Goal: Information Seeking & Learning: Stay updated

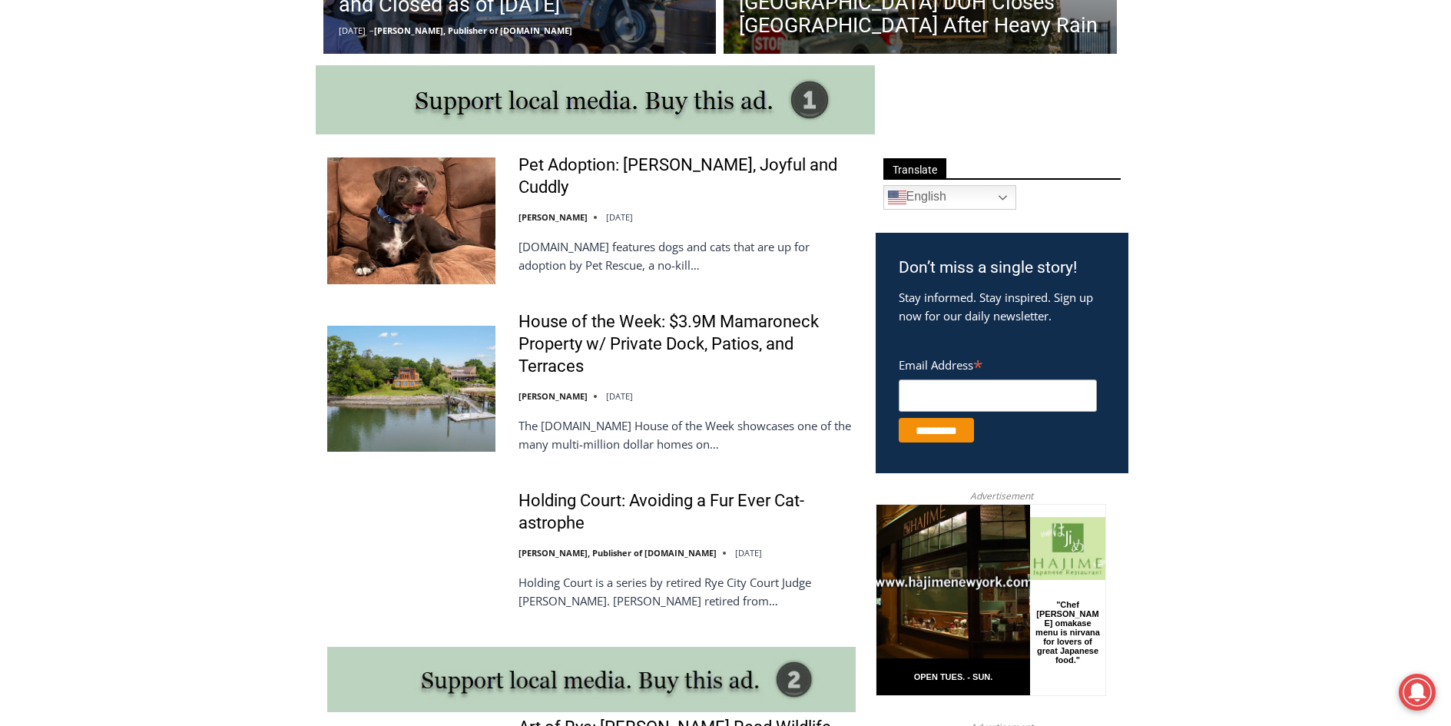
scroll to position [77, 0]
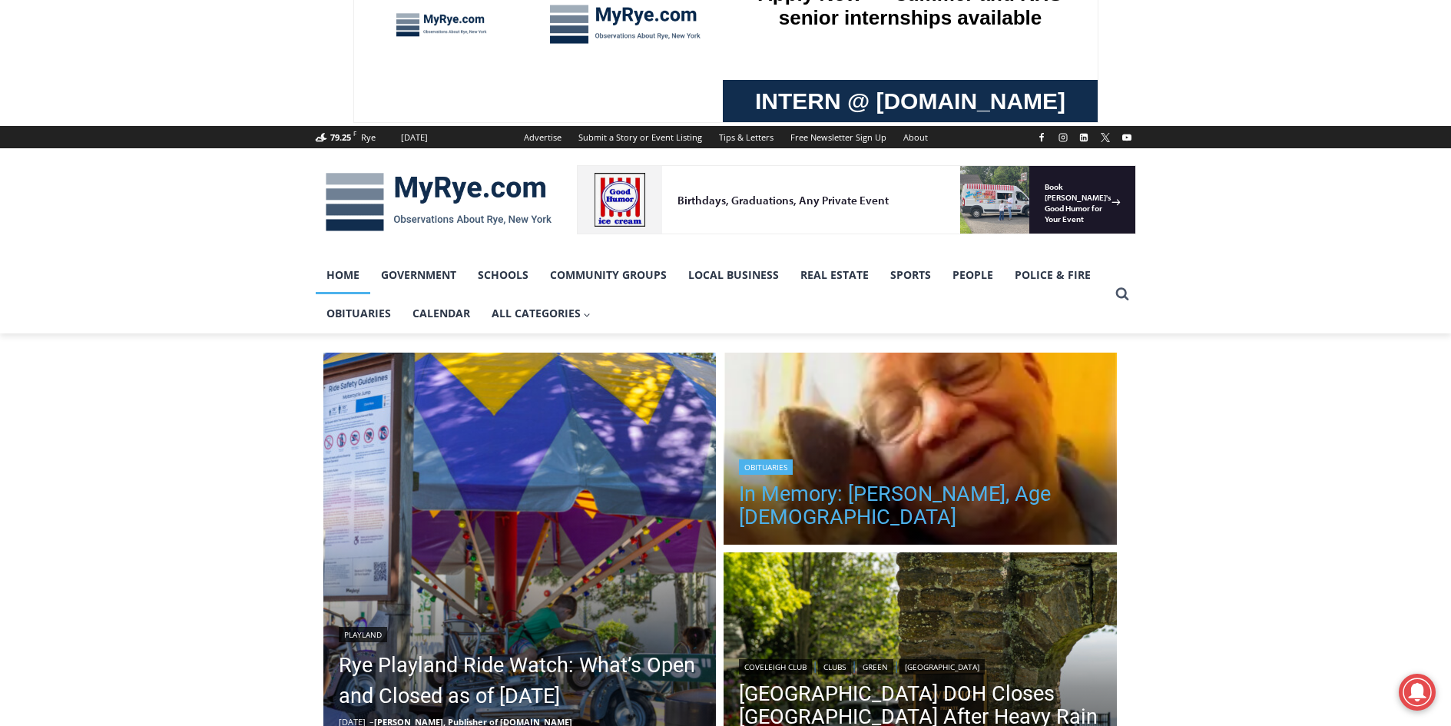
click at [901, 491] on link "In Memory: [PERSON_NAME], Age [DEMOGRAPHIC_DATA]" at bounding box center [920, 505] width 362 height 46
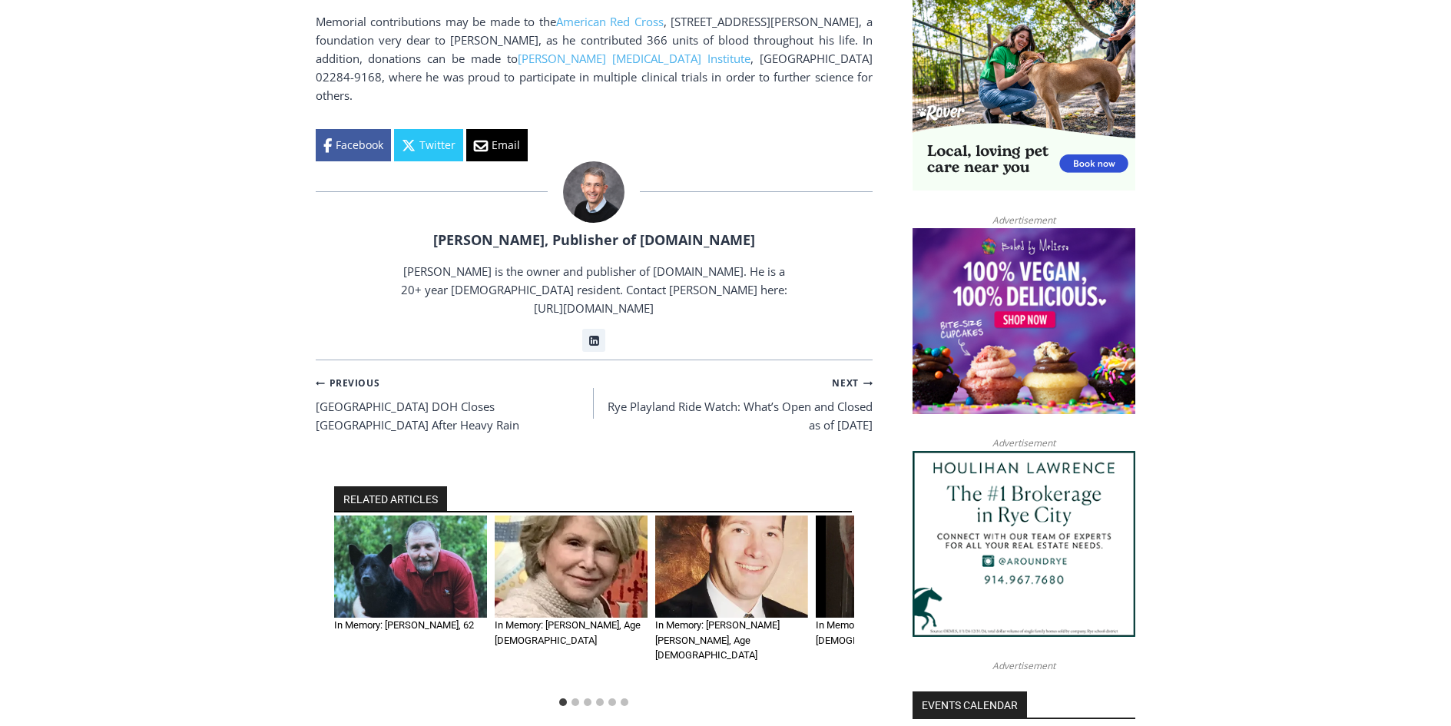
scroll to position [1766, 0]
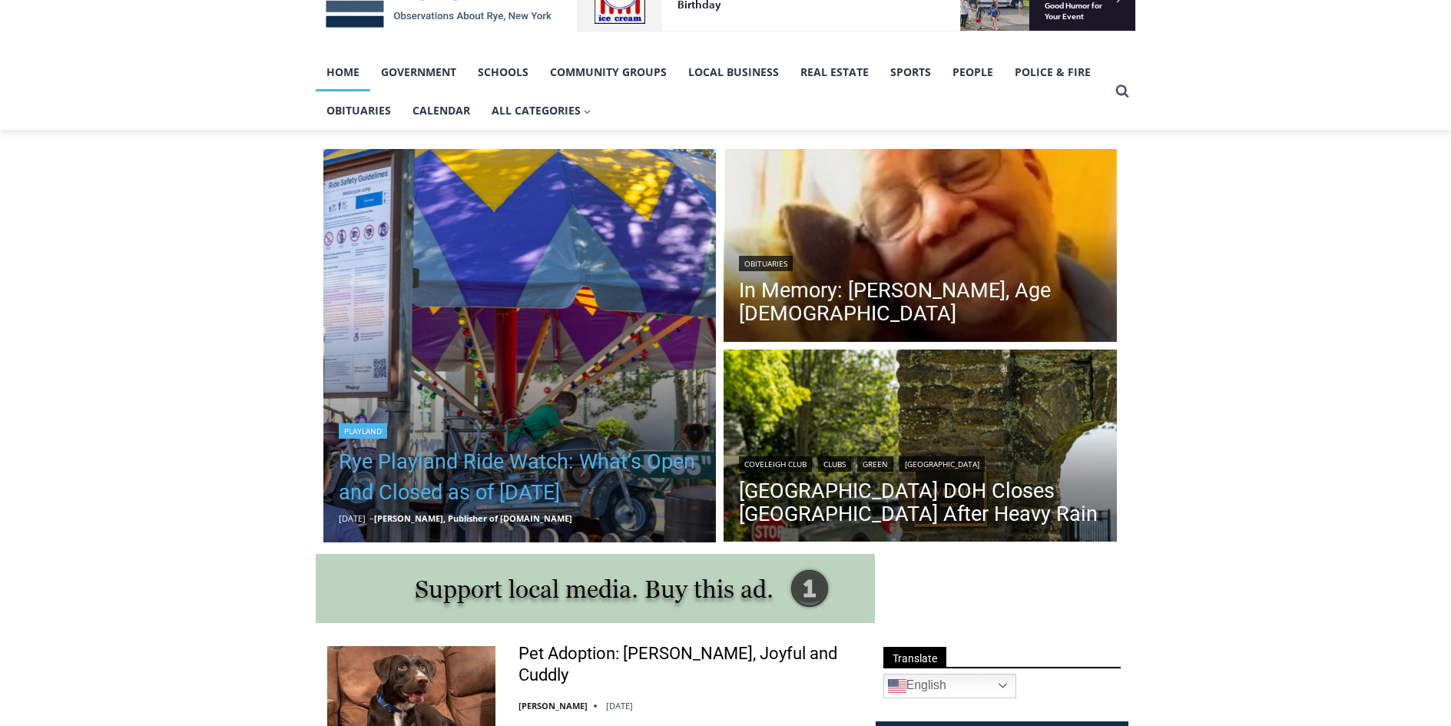
click at [539, 451] on link "Rye Playland Ride Watch: What’s Open and Closed as of [DATE]" at bounding box center [520, 476] width 362 height 61
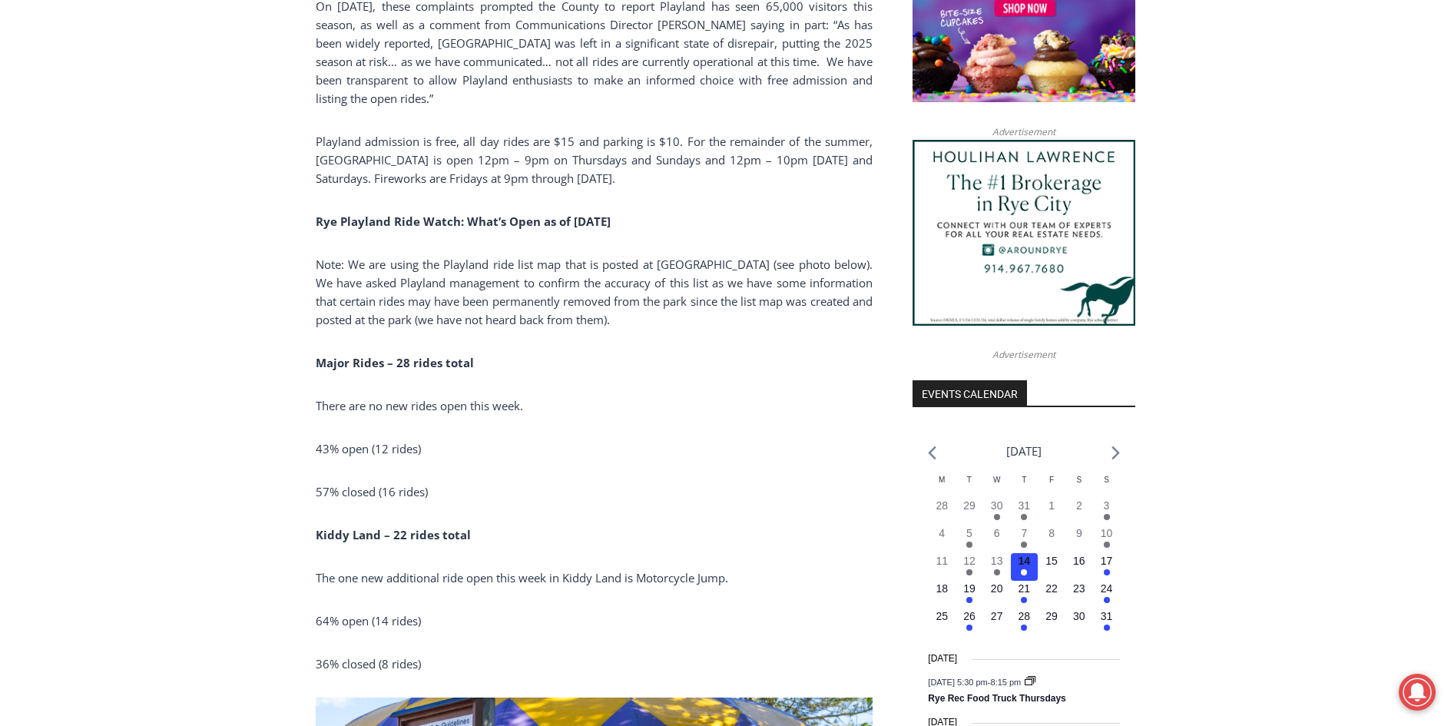
scroll to position [1352, 0]
